Goal: Task Accomplishment & Management: Use online tool/utility

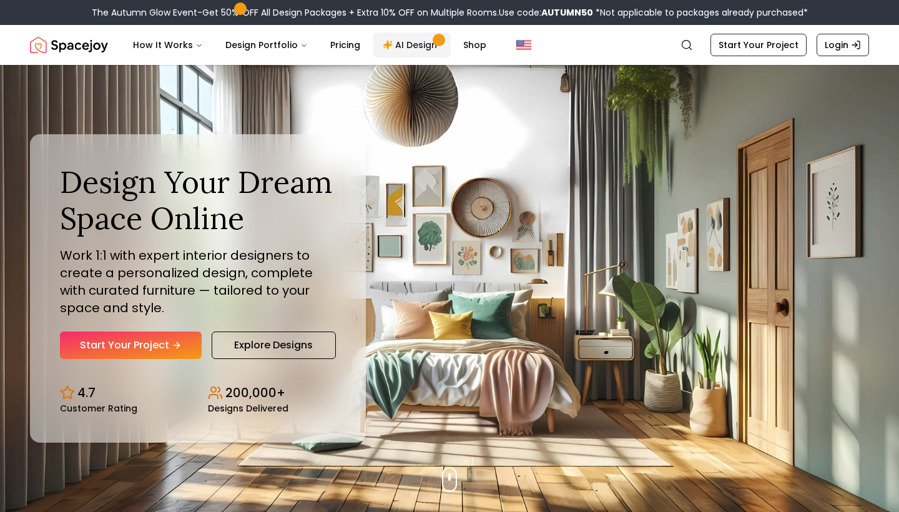
click at [386, 47] on link "AI Design" at bounding box center [412, 44] width 78 height 25
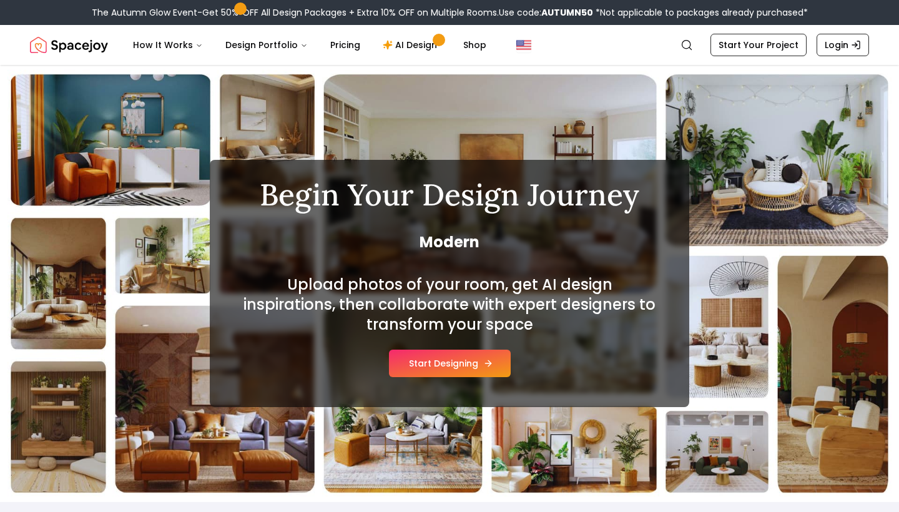
click at [449, 366] on button "Start Designing" at bounding box center [450, 363] width 122 height 27
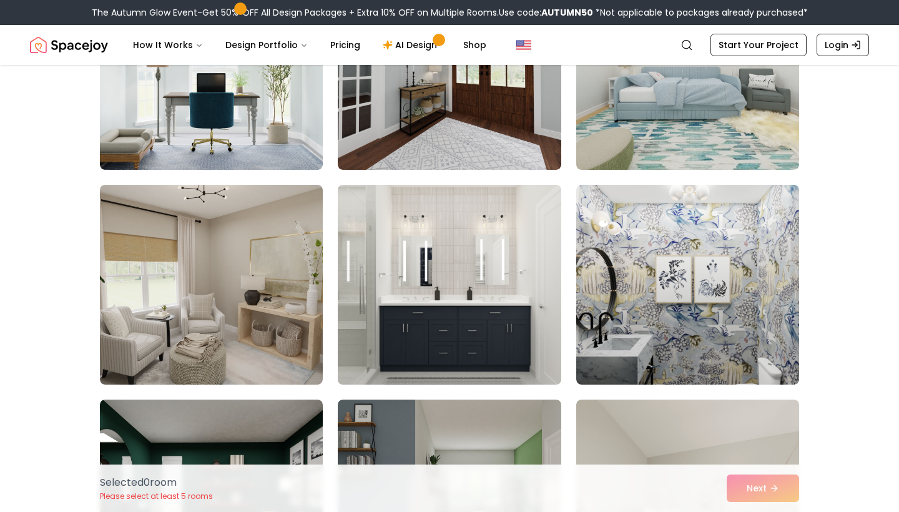
scroll to position [630, 0]
click at [431, 336] on img at bounding box center [449, 284] width 234 height 210
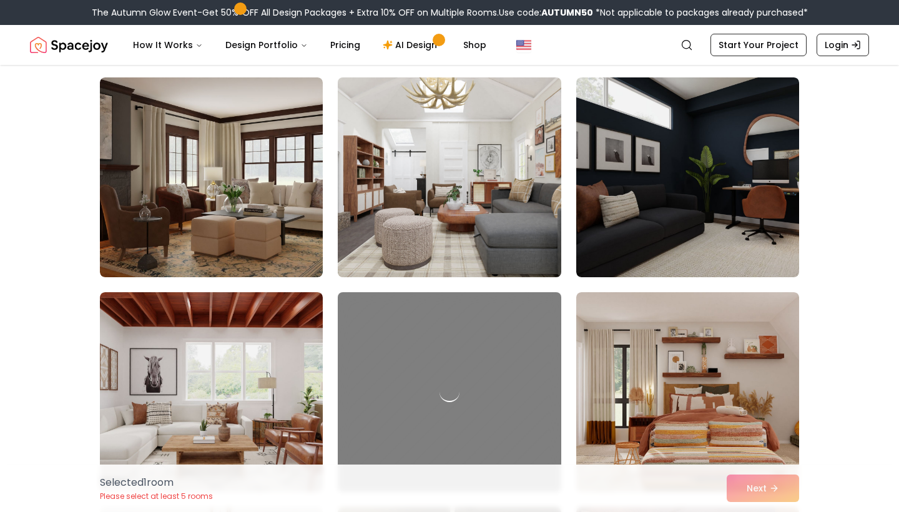
scroll to position [1420, 0]
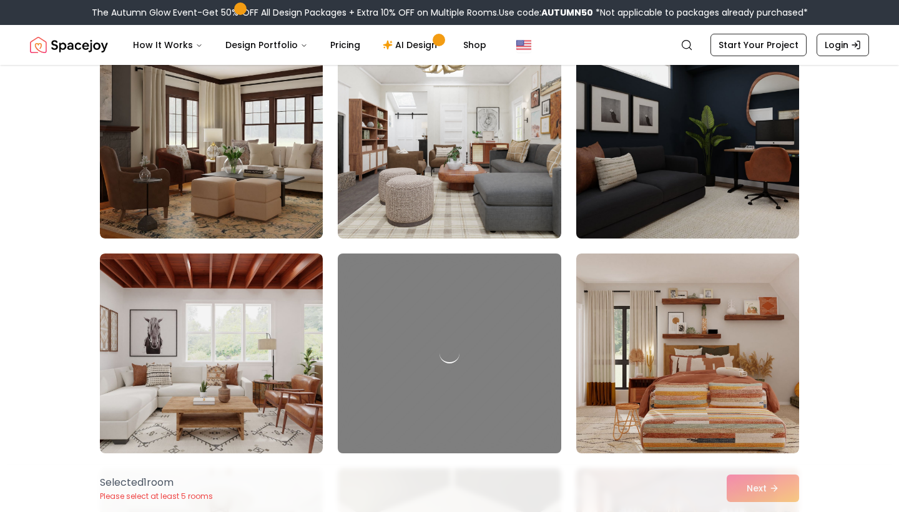
click at [664, 182] on img at bounding box center [688, 139] width 234 height 210
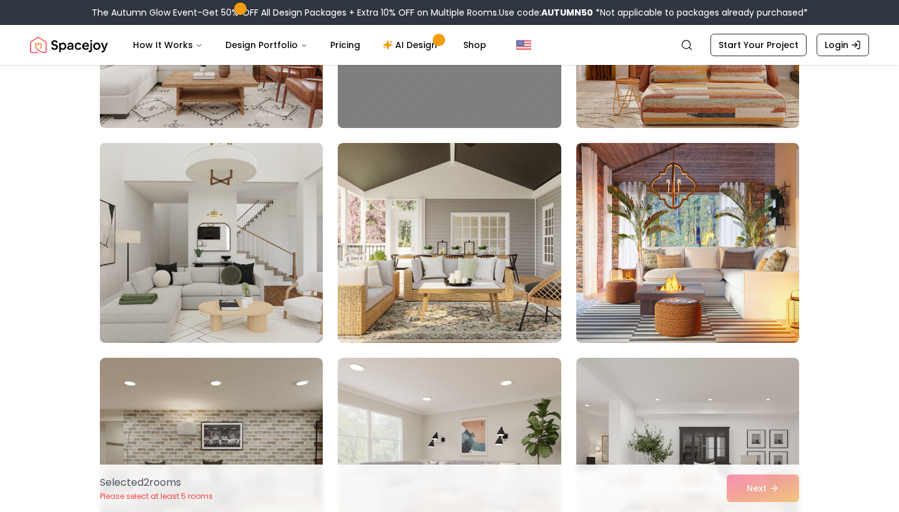
scroll to position [1747, 0]
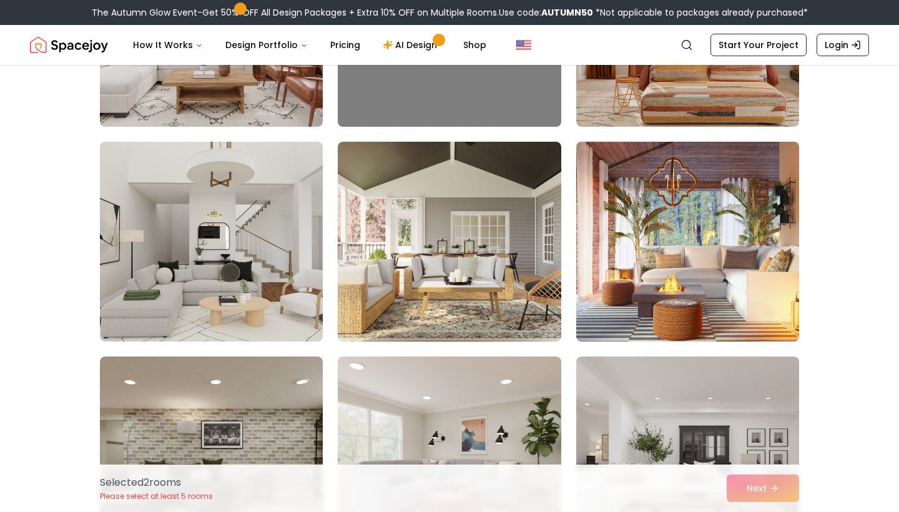
click at [745, 277] on img at bounding box center [688, 242] width 234 height 210
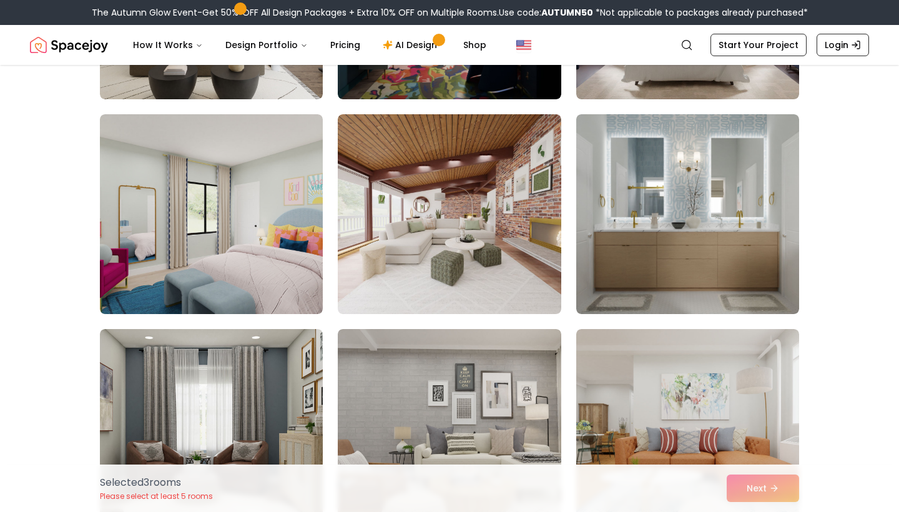
scroll to position [3913, 0]
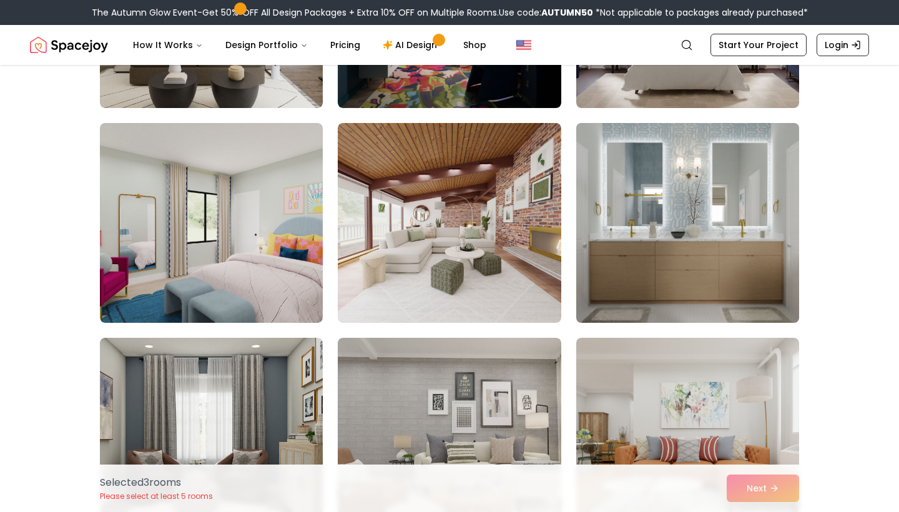
click at [716, 217] on img at bounding box center [688, 223] width 234 height 210
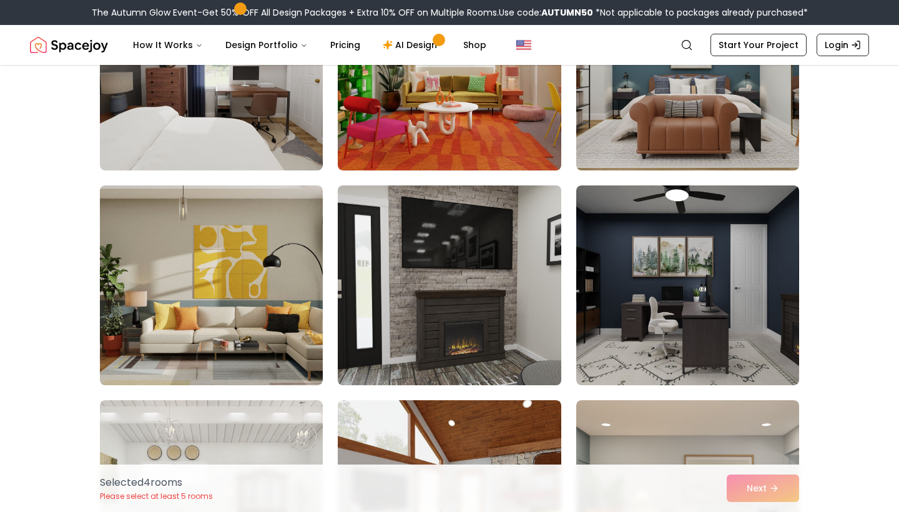
scroll to position [4503, 0]
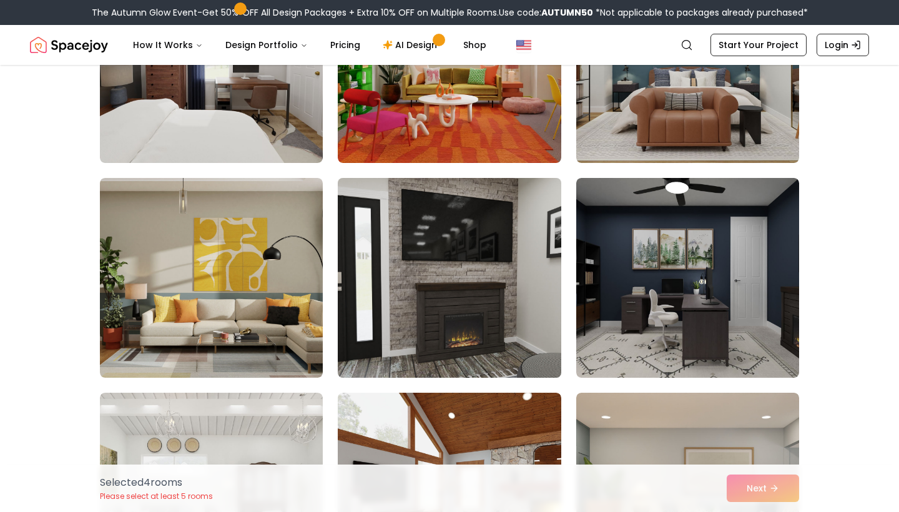
click at [410, 322] on img at bounding box center [449, 278] width 234 height 210
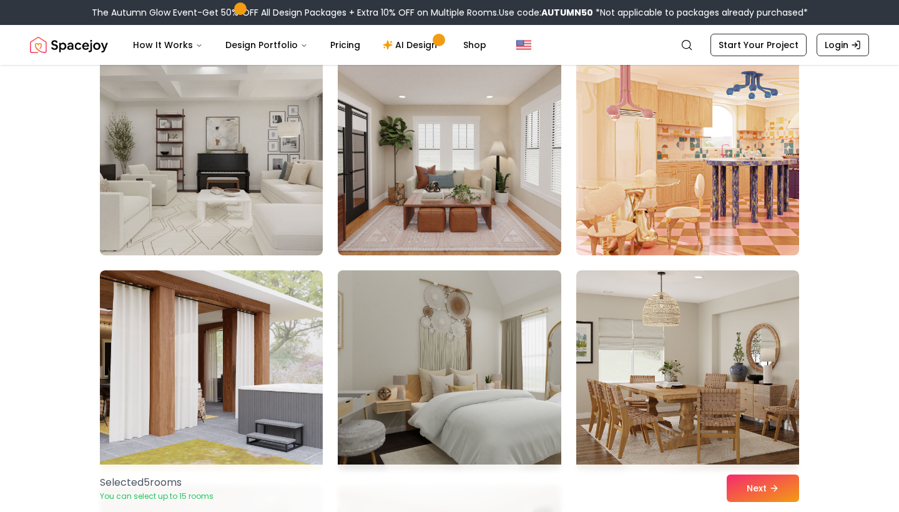
scroll to position [5270, 0]
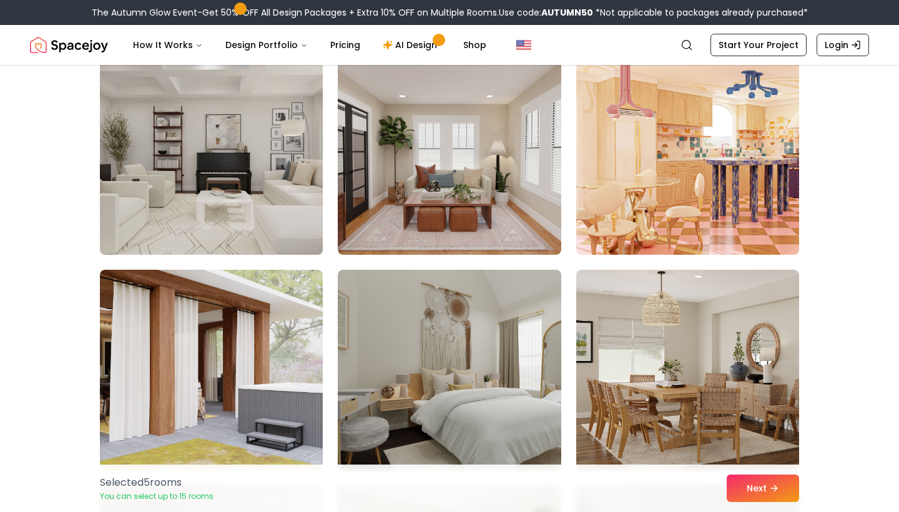
click at [206, 162] on img at bounding box center [211, 155] width 234 height 210
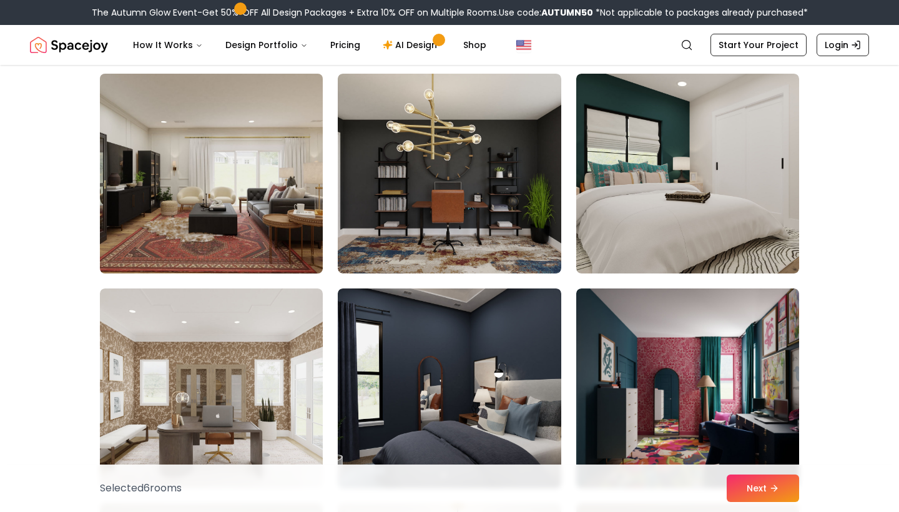
scroll to position [5900, 0]
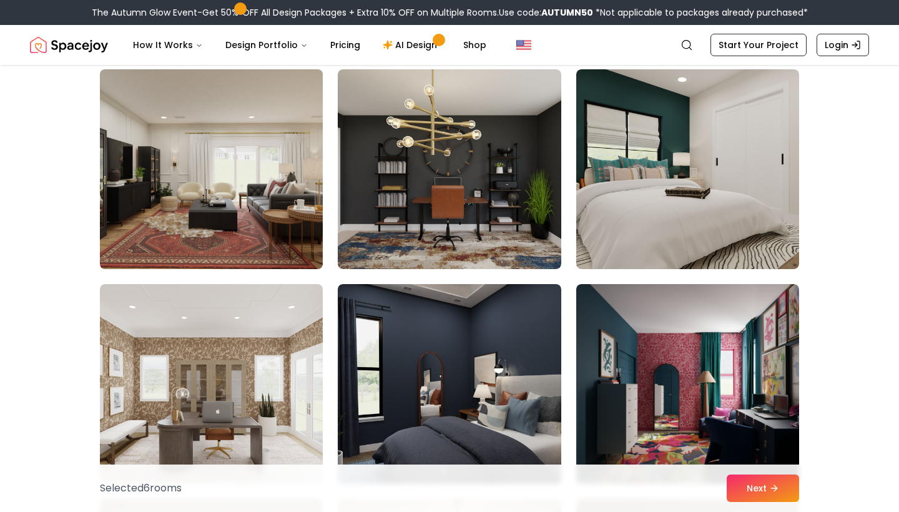
click at [221, 159] on img at bounding box center [211, 169] width 234 height 210
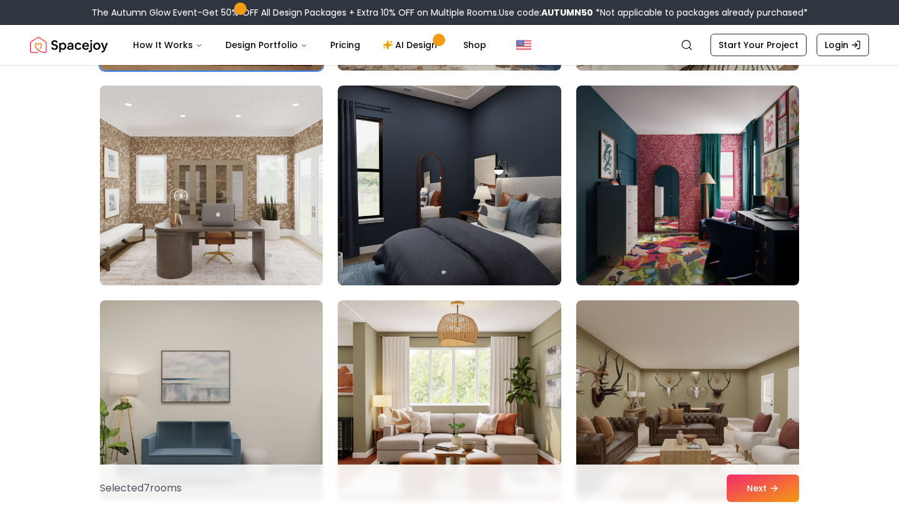
click at [211, 232] on img at bounding box center [211, 186] width 234 height 210
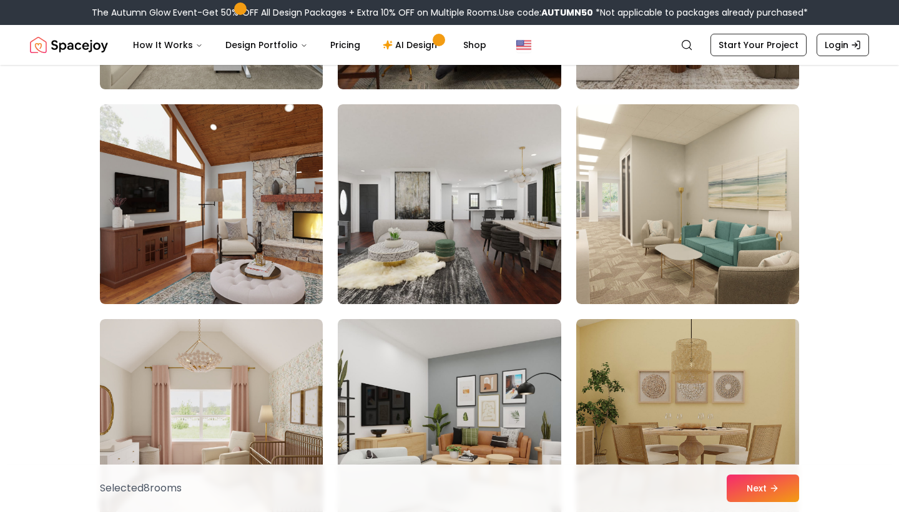
scroll to position [6733, 0]
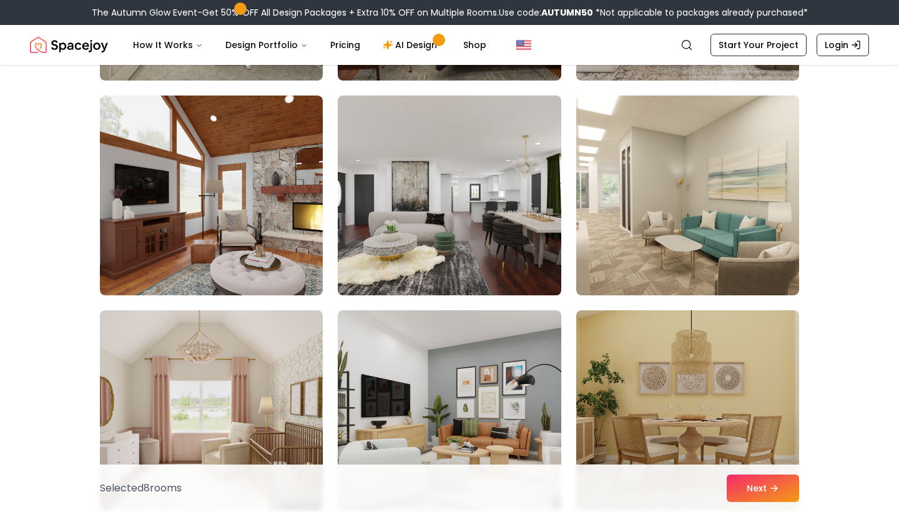
click at [409, 220] on img at bounding box center [449, 196] width 234 height 210
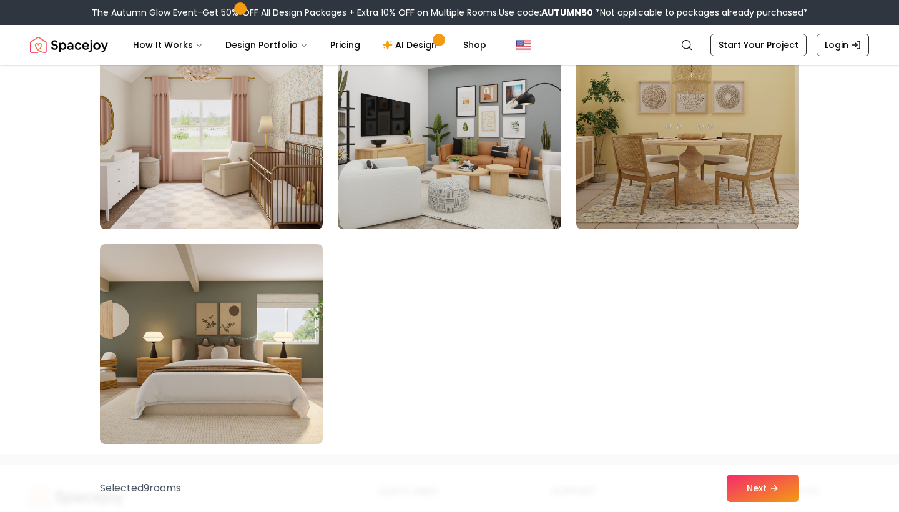
scroll to position [7149, 0]
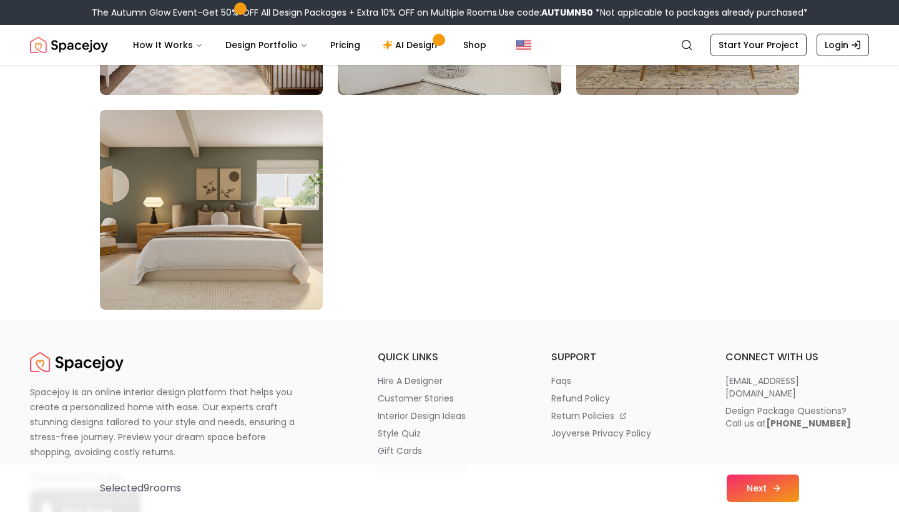
click at [747, 483] on button "Next" at bounding box center [763, 488] width 72 height 27
